Goal: Task Accomplishment & Management: Use online tool/utility

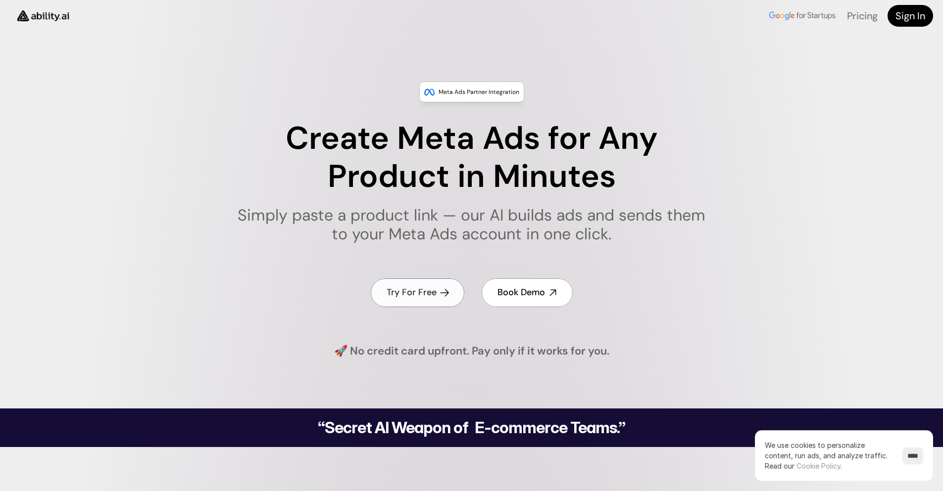
click at [433, 291] on h4 "Try For Free" at bounding box center [411, 292] width 50 height 12
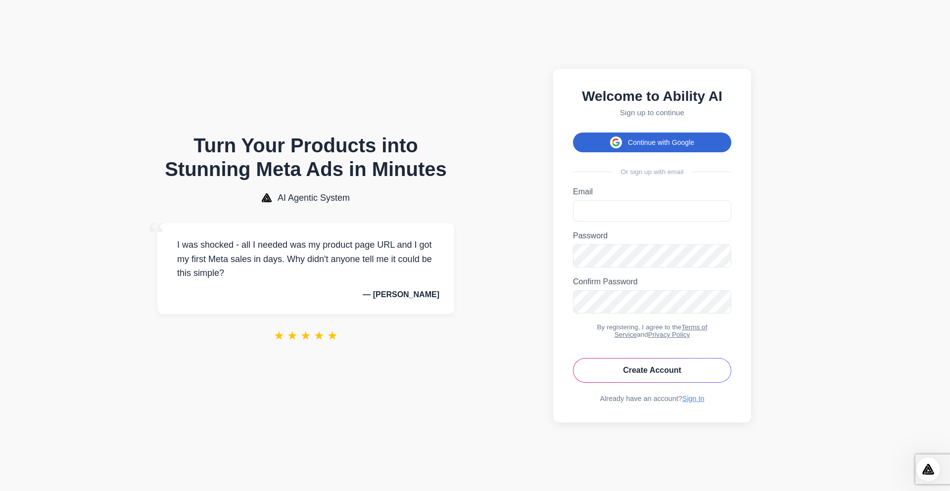
click at [652, 136] on button "Continue with Google" at bounding box center [652, 143] width 158 height 20
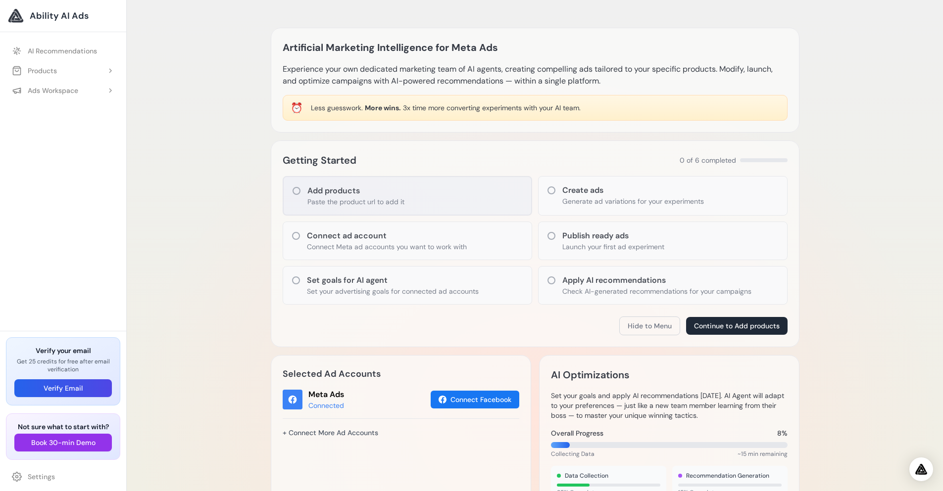
click at [414, 197] on div "Add products Paste the product url to add it" at bounding box center [407, 196] width 249 height 40
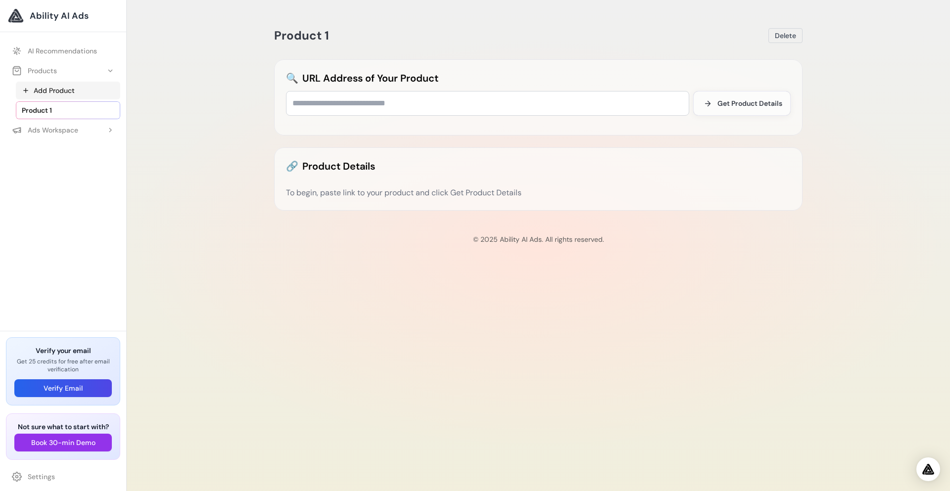
click at [70, 92] on link "Add Product" at bounding box center [68, 91] width 104 height 18
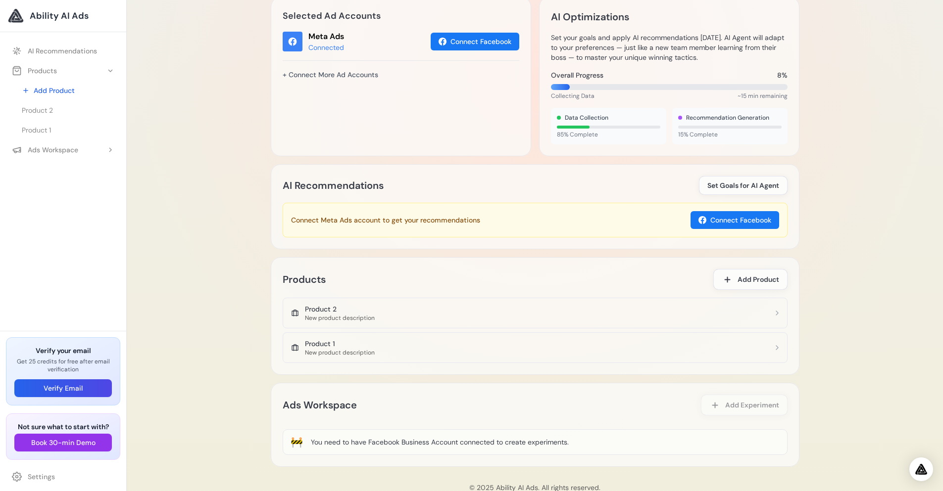
scroll to position [363, 0]
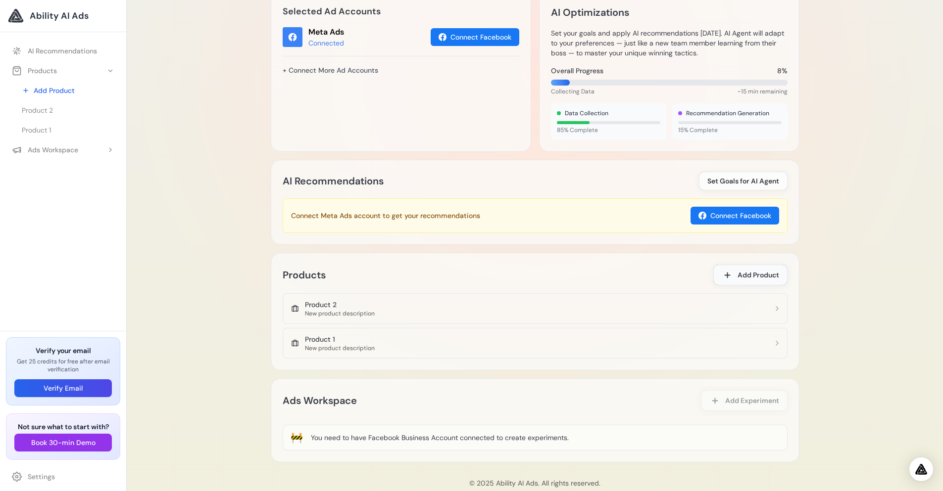
click at [736, 274] on button "Add Product" at bounding box center [750, 275] width 74 height 21
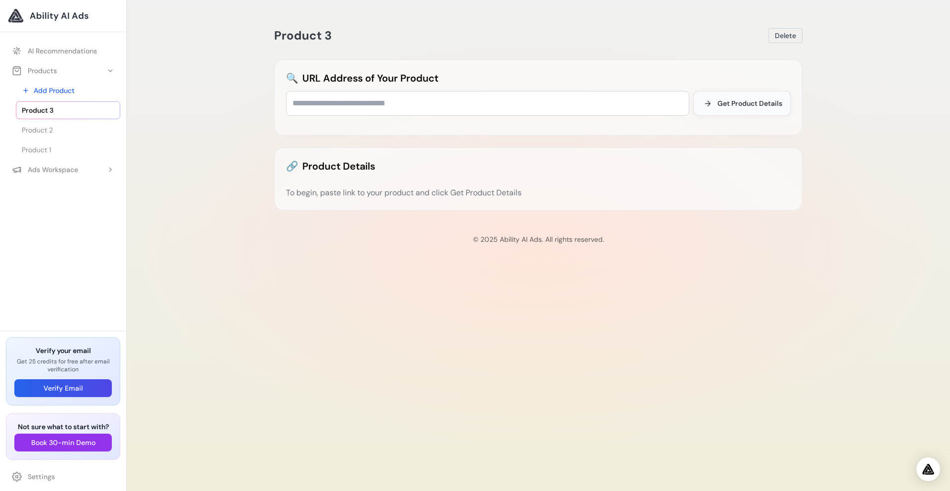
click at [732, 101] on span "Get Product Details" at bounding box center [749, 103] width 65 height 10
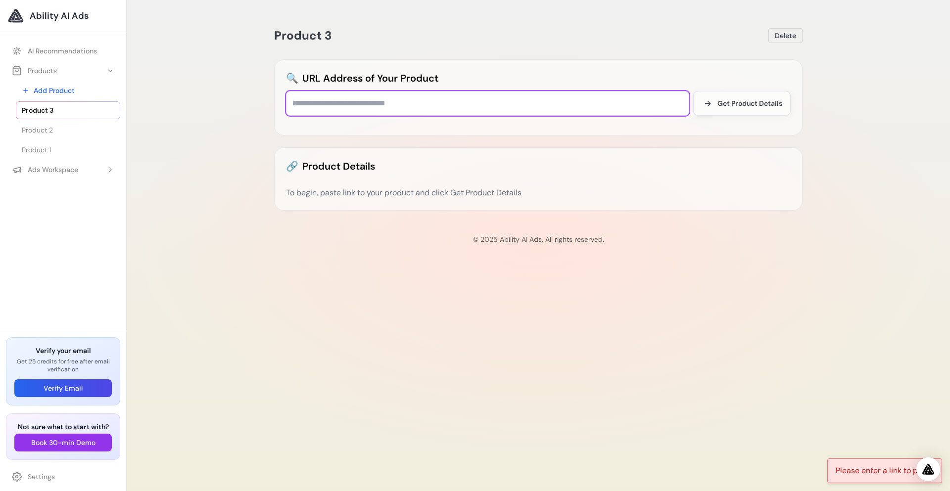
click at [520, 101] on input "text" at bounding box center [487, 103] width 403 height 25
click at [412, 184] on div "🔗 Product Details To begin, paste link to your product and click Get Product De…" at bounding box center [538, 178] width 528 height 63
